Goal: Information Seeking & Learning: Learn about a topic

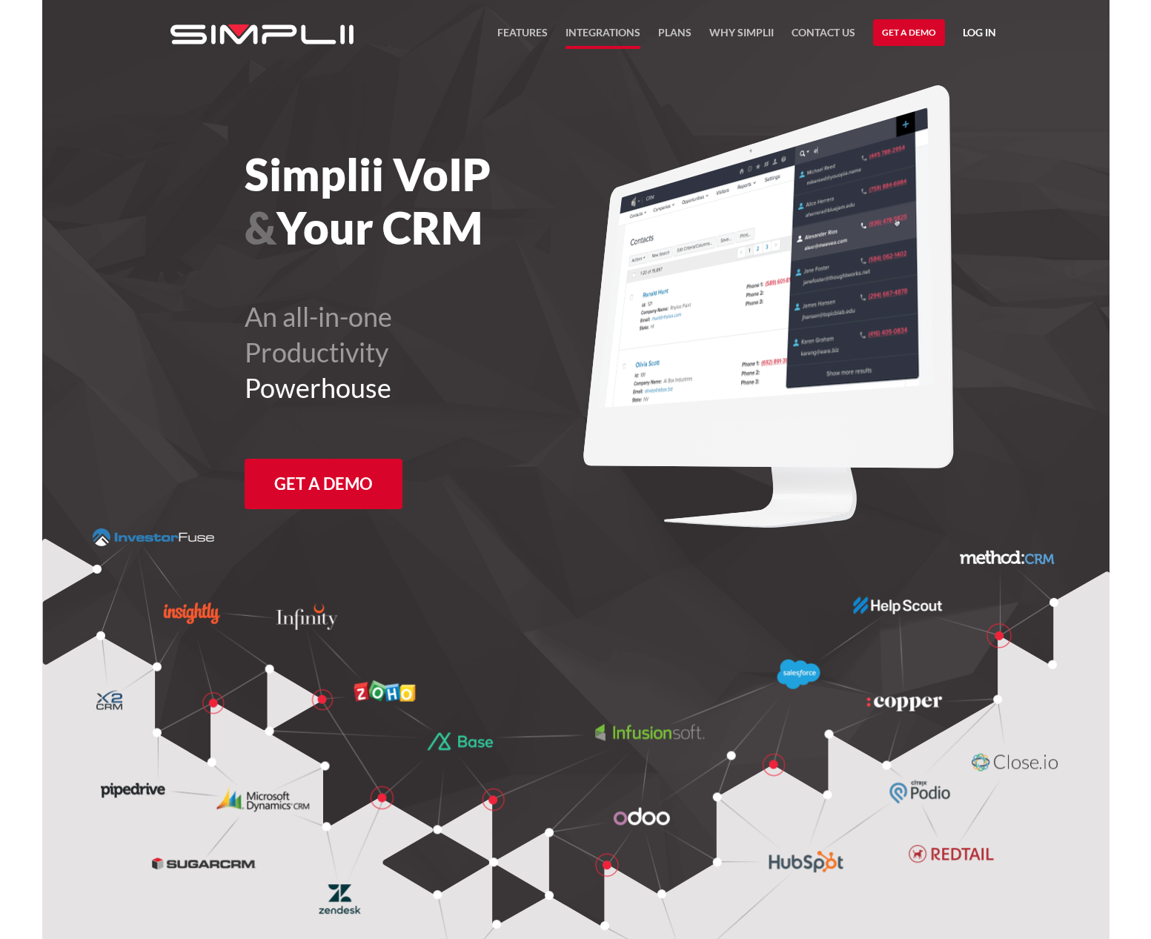
click at [595, 33] on link "Integrations" at bounding box center [603, 36] width 75 height 25
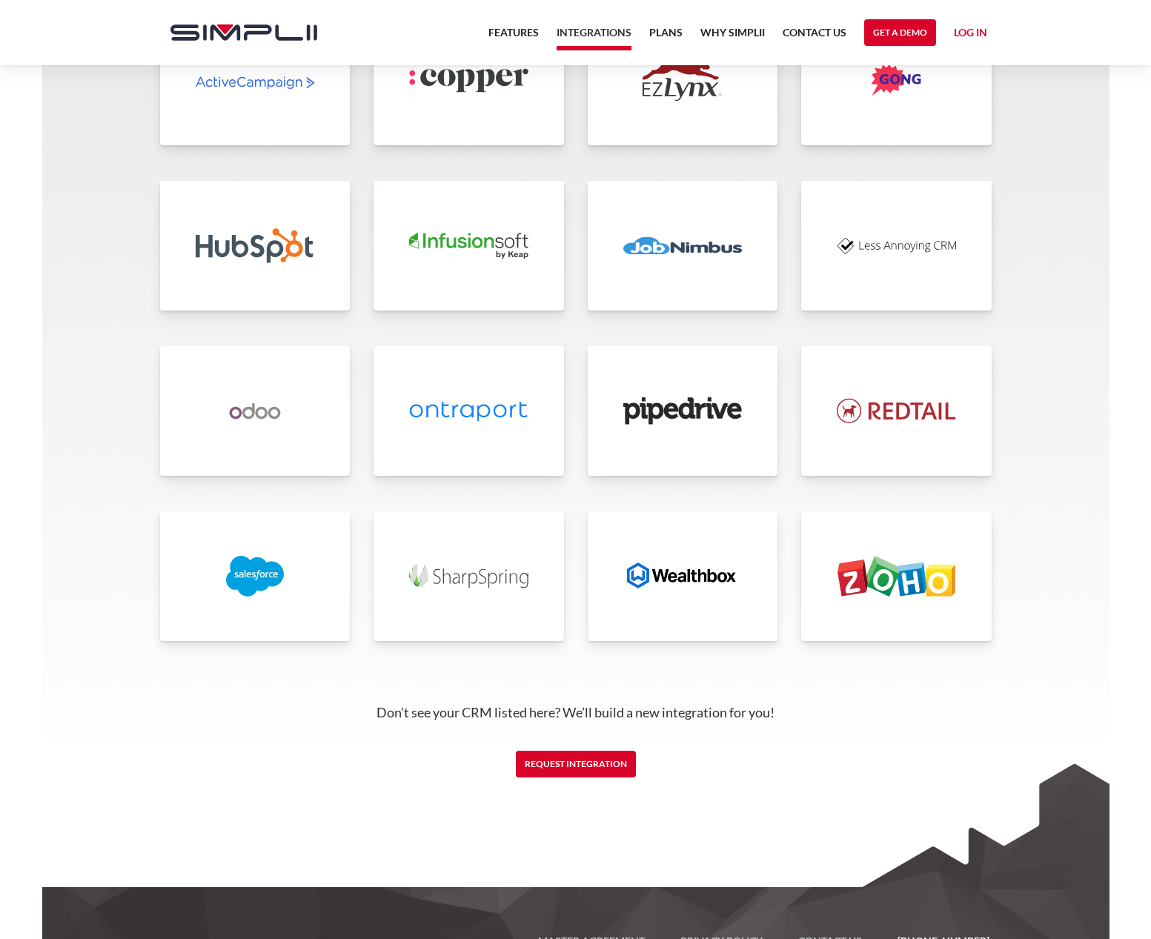
scroll to position [3247, 0]
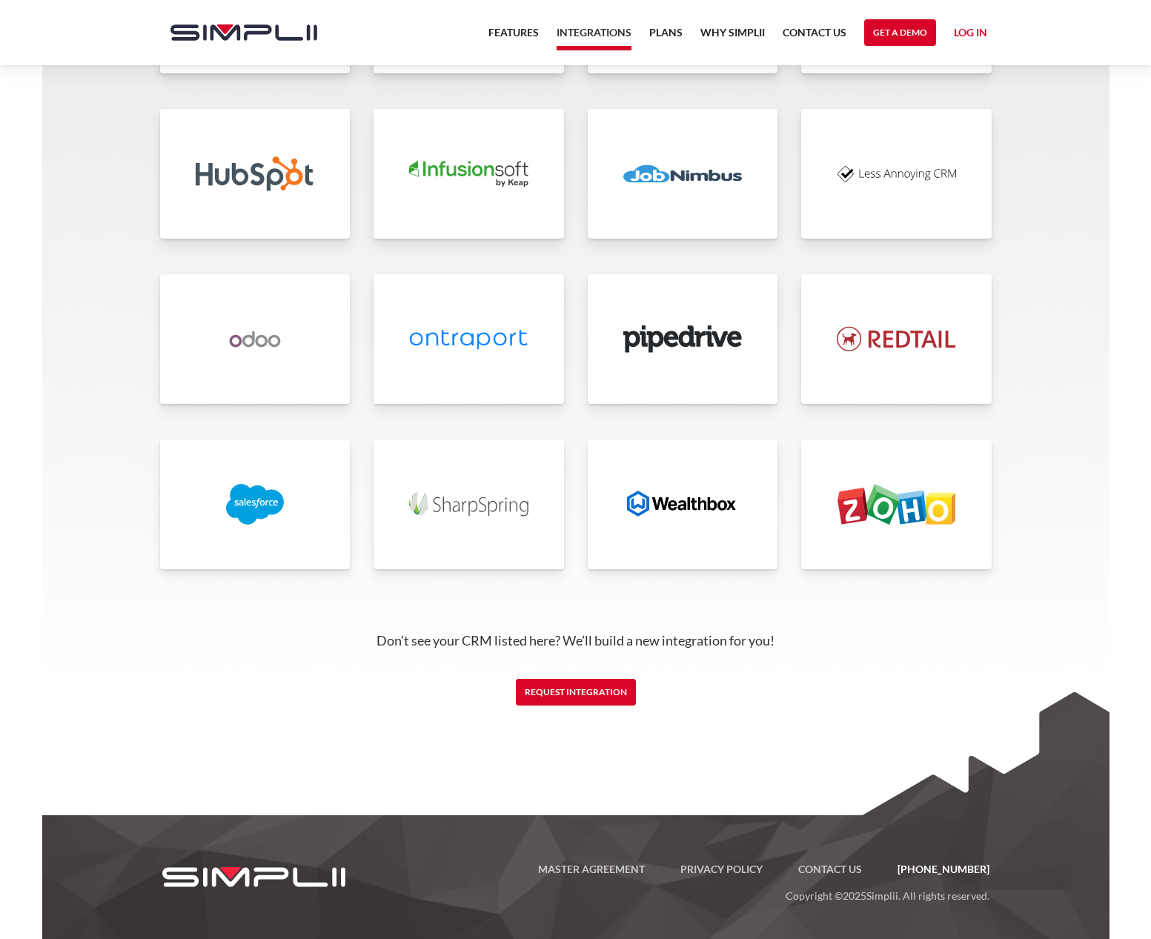
click at [658, 505] on img at bounding box center [682, 504] width 119 height 41
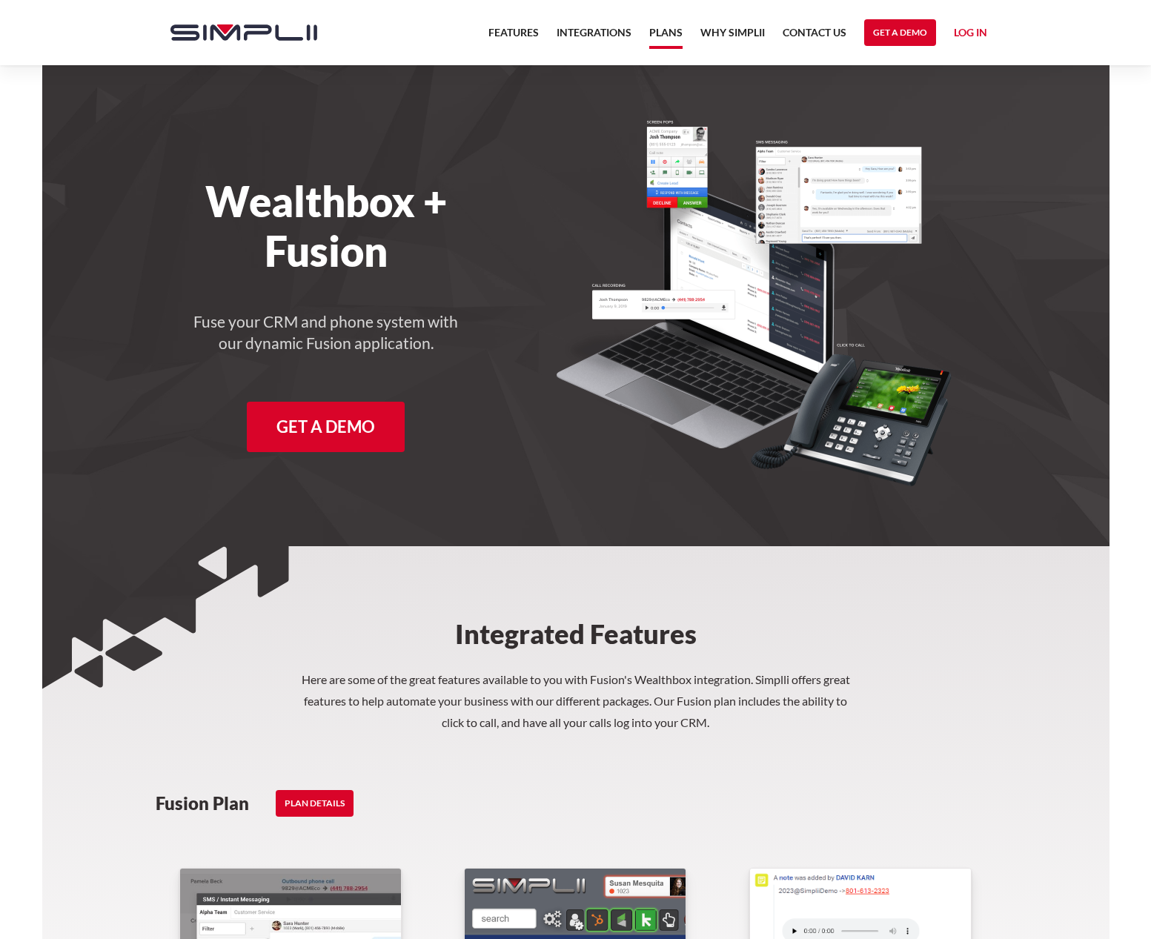
click at [673, 26] on link "Plans" at bounding box center [665, 36] width 33 height 25
